Goal: Find specific page/section: Find specific page/section

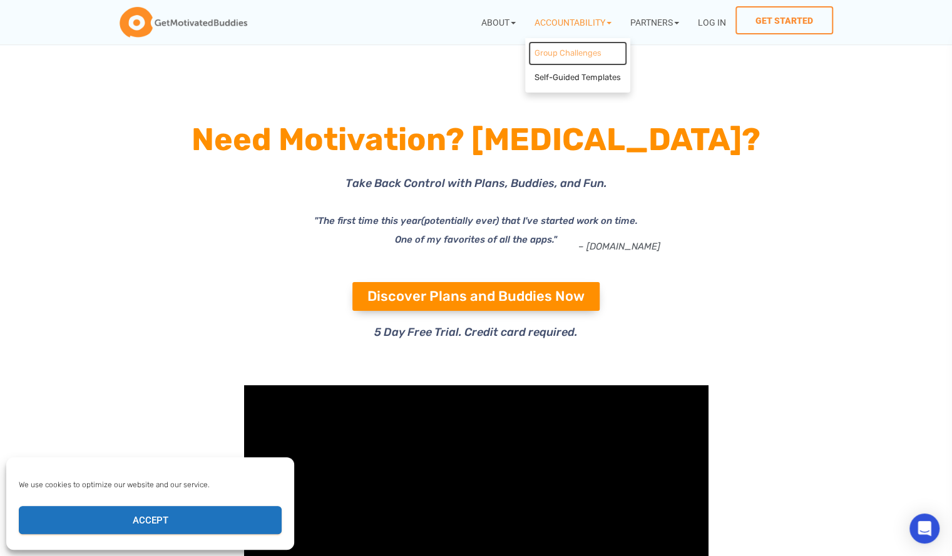
click at [579, 46] on link "Group Challenges" at bounding box center [577, 53] width 99 height 24
